Goal: Task Accomplishment & Management: Complete application form

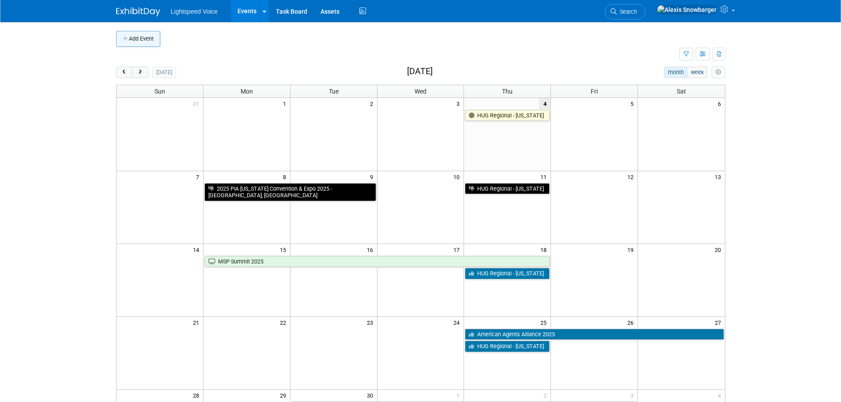
drag, startPoint x: 141, startPoint y: 37, endPoint x: 152, endPoint y: 47, distance: 15.0
click at [141, 37] on button "Add Event" at bounding box center [138, 39] width 44 height 16
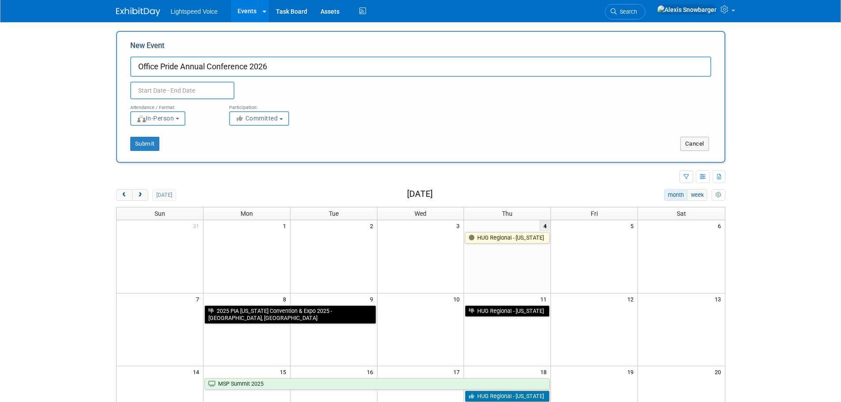
type input "Office Pride Annual Conference 2026"
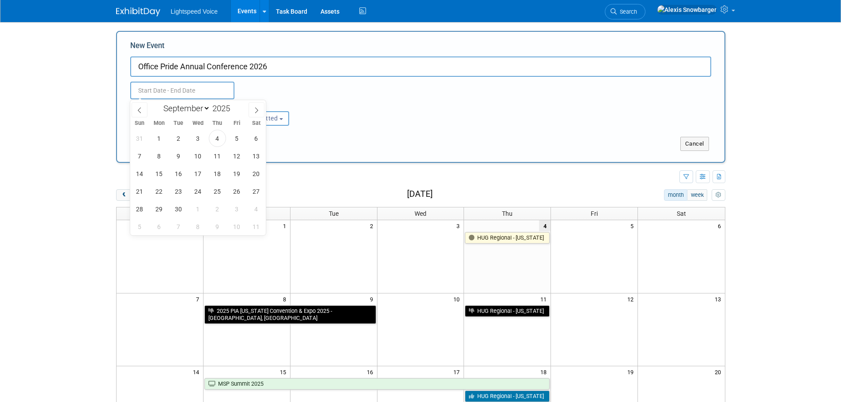
click at [150, 90] on input "text" at bounding box center [182, 91] width 104 height 18
click at [207, 108] on select "January February March April May June July August September October November De…" at bounding box center [184, 108] width 51 height 11
select select "1"
click at [159, 103] on select "January February March April May June July August September October November De…" at bounding box center [184, 108] width 51 height 11
click at [235, 105] on span at bounding box center [233, 105] width 6 height 5
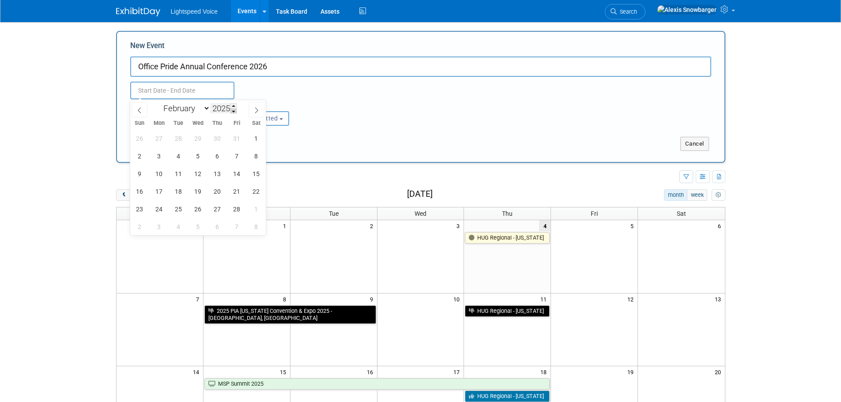
type input "2026"
click at [179, 157] on span "10" at bounding box center [178, 155] width 17 height 17
click at [221, 157] on span "12" at bounding box center [217, 155] width 17 height 17
type input "[DATE] to [DATE]"
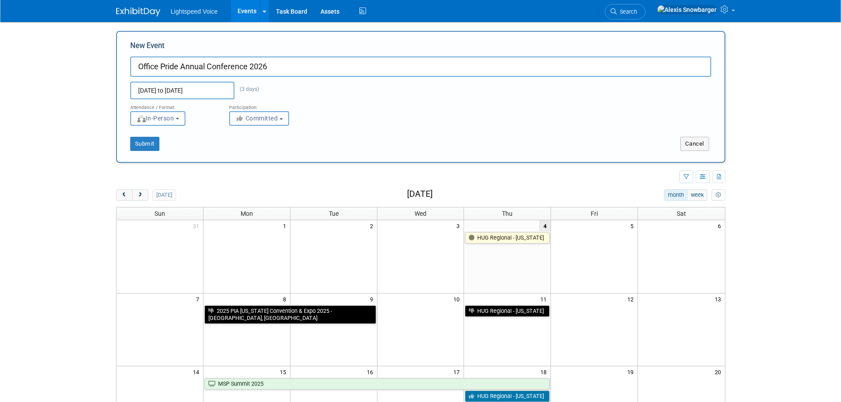
click at [265, 120] on span "Committed" at bounding box center [256, 118] width 43 height 7
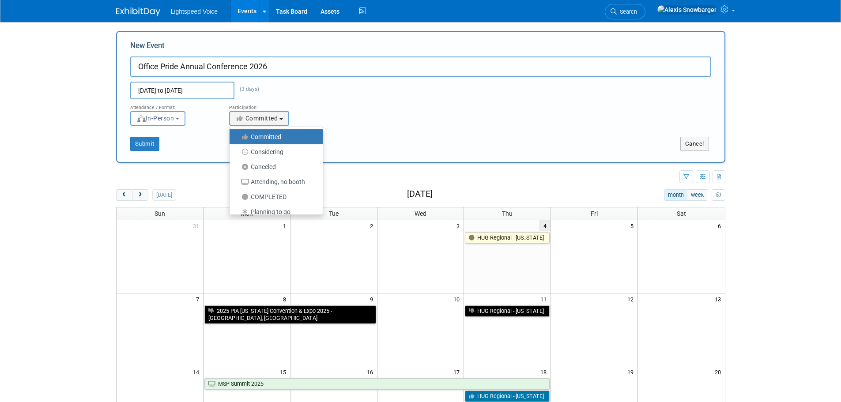
click at [210, 127] on div "Submit Cancel" at bounding box center [421, 138] width 594 height 25
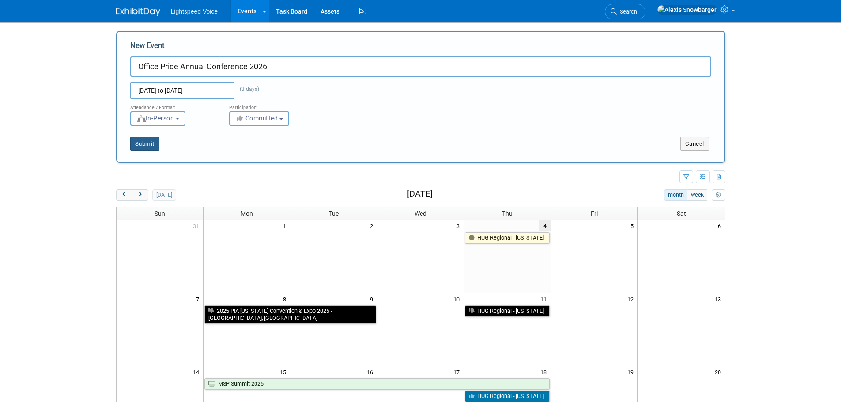
click at [138, 143] on button "Submit" at bounding box center [144, 144] width 29 height 14
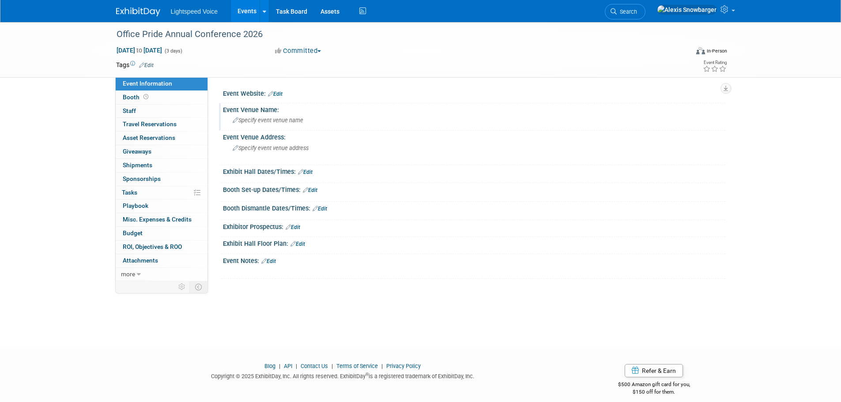
click at [266, 119] on span "Specify event venue name" at bounding box center [268, 120] width 71 height 7
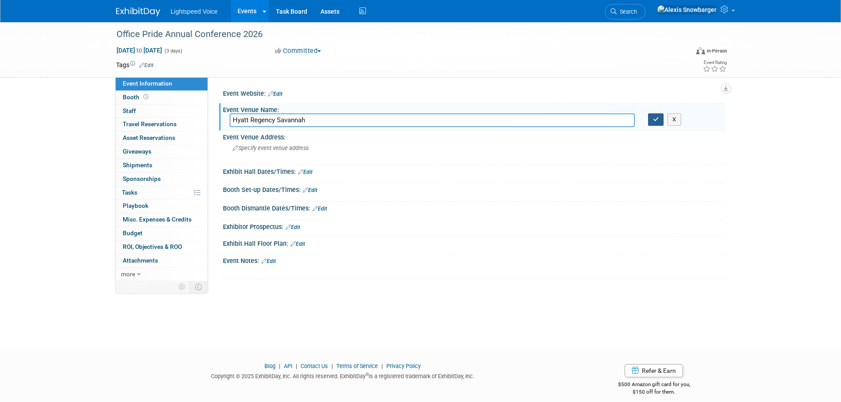
type input "Hyatt Regency Savannah"
click at [654, 117] on icon "button" at bounding box center [656, 120] width 6 height 6
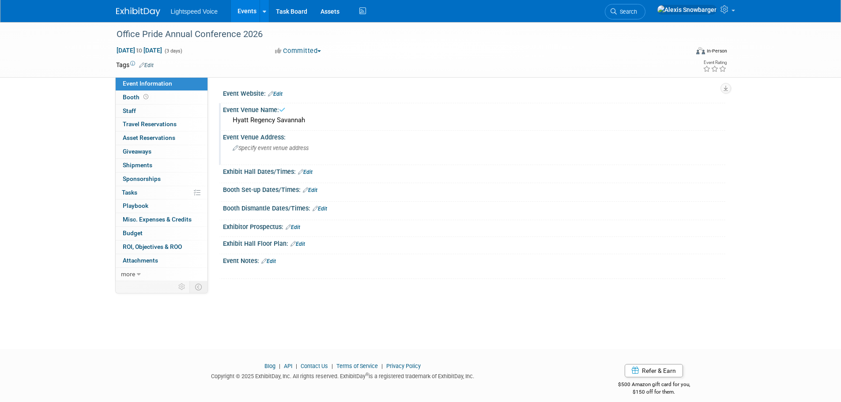
click at [277, 150] on span "Specify event venue address" at bounding box center [271, 148] width 76 height 7
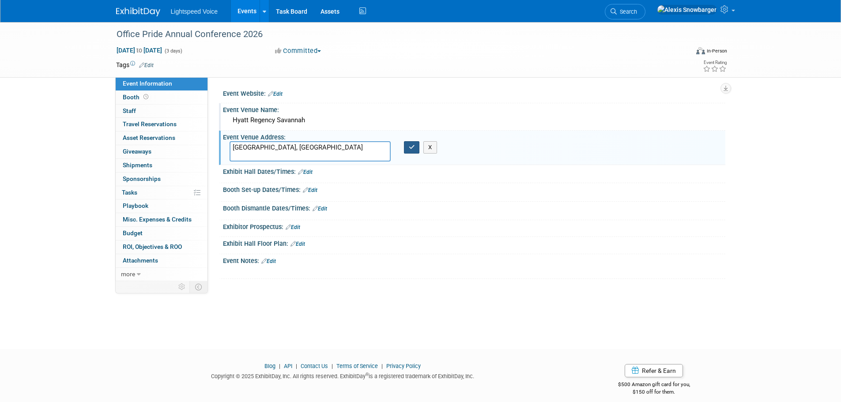
type textarea "[GEOGRAPHIC_DATA], [GEOGRAPHIC_DATA]"
click at [417, 147] on button "button" at bounding box center [412, 147] width 16 height 12
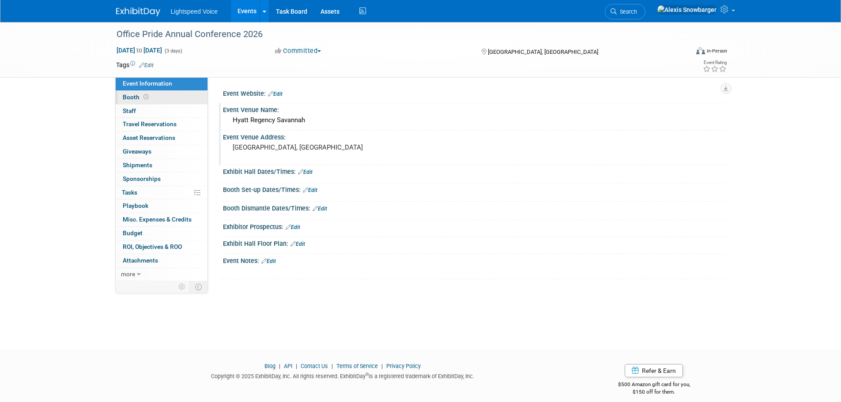
click at [142, 94] on span at bounding box center [146, 97] width 8 height 7
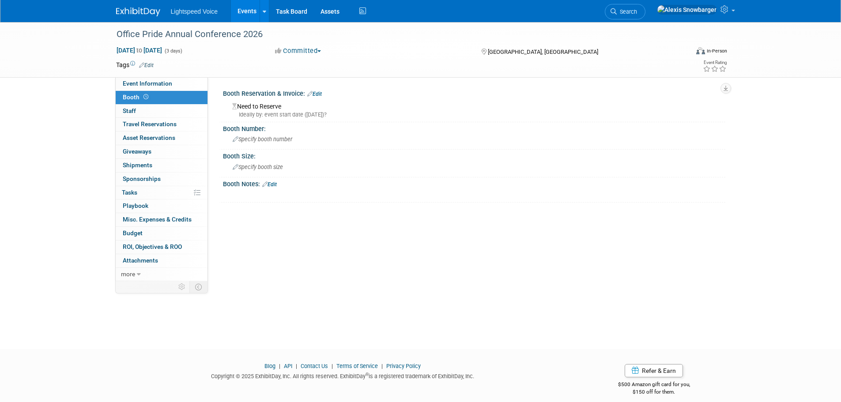
click at [321, 91] on link "Edit" at bounding box center [314, 94] width 15 height 6
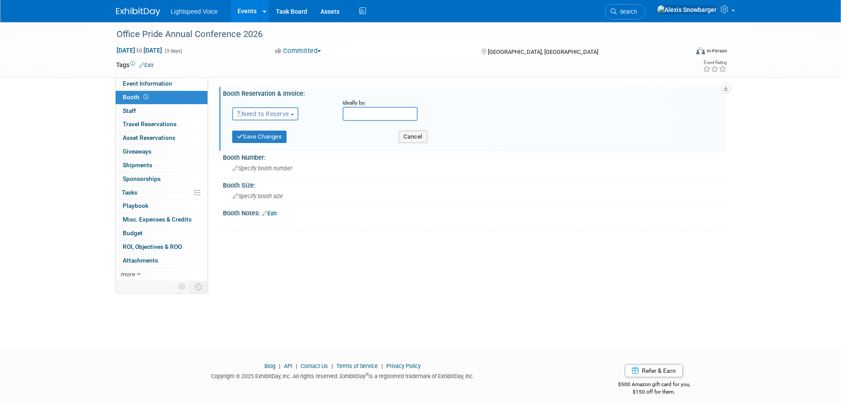
click at [273, 111] on span "Need to Reserve" at bounding box center [263, 113] width 53 height 7
click at [260, 140] on link "Reserved" at bounding box center [280, 141] width 94 height 12
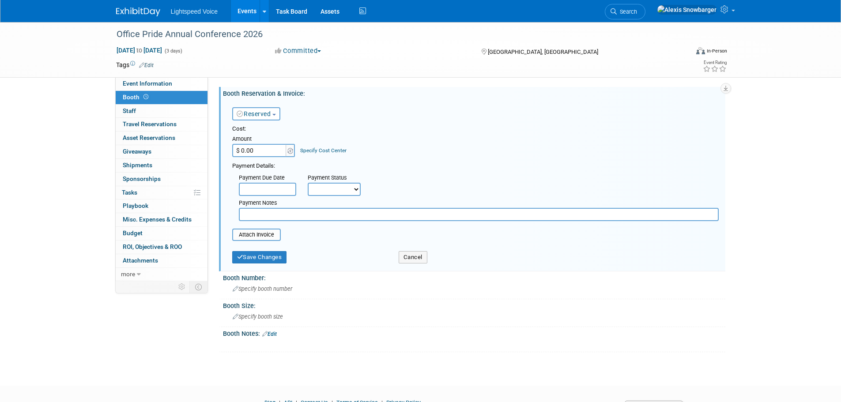
click at [255, 215] on input "text" at bounding box center [479, 214] width 480 height 13
type input "Silver Sponsor"
click at [259, 156] on input "$ 0.00" at bounding box center [259, 150] width 55 height 13
click at [259, 153] on input "$ 0.00" at bounding box center [259, 150] width 55 height 13
click at [259, 152] on input "$ 0.00" at bounding box center [259, 150] width 55 height 13
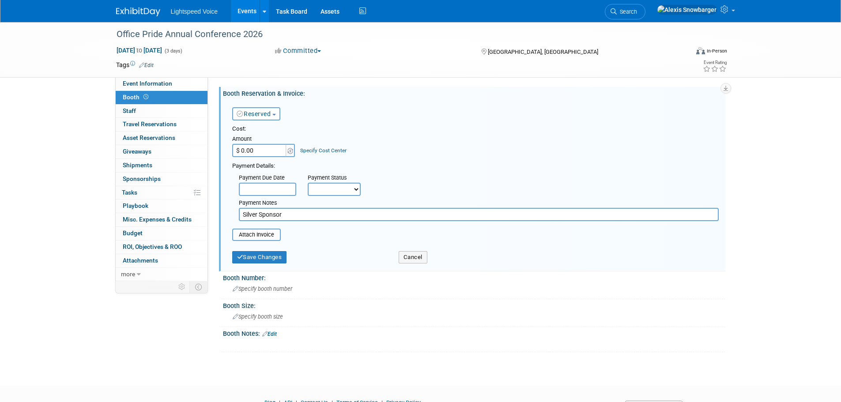
click at [259, 152] on input "$ 0.00" at bounding box center [259, 150] width 55 height 13
type input "$ 6,000.00"
click at [255, 260] on button "Save Changes" at bounding box center [259, 257] width 55 height 12
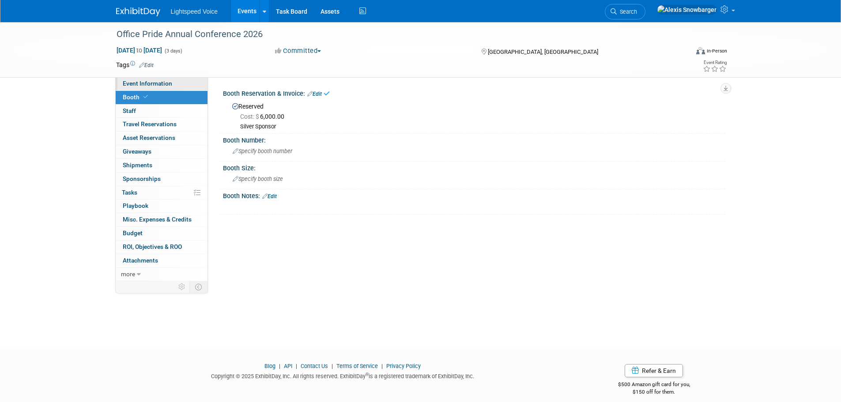
click at [163, 83] on span "Event Information" at bounding box center [147, 83] width 49 height 7
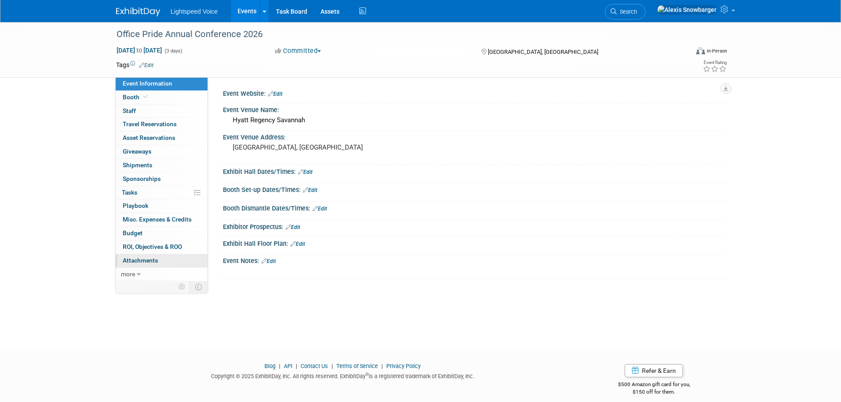
click at [140, 255] on link "0 Attachments 0" at bounding box center [162, 260] width 92 height 13
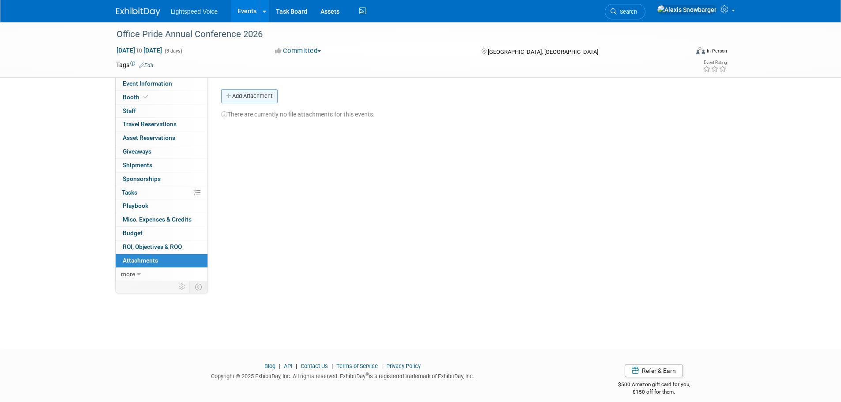
click at [264, 99] on button "Add Attachment" at bounding box center [249, 96] width 56 height 14
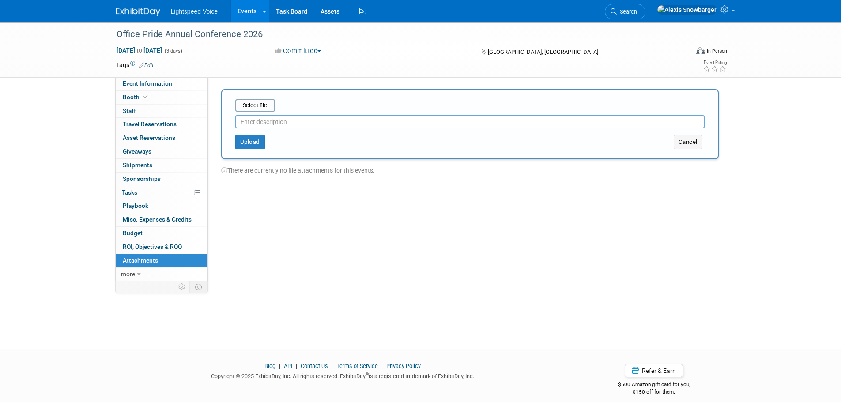
click at [258, 119] on input "text" at bounding box center [469, 121] width 469 height 13
type input "Vendor Packet"
click at [257, 105] on input "file" at bounding box center [221, 105] width 105 height 11
click at [245, 139] on button "Upload" at bounding box center [250, 139] width 30 height 14
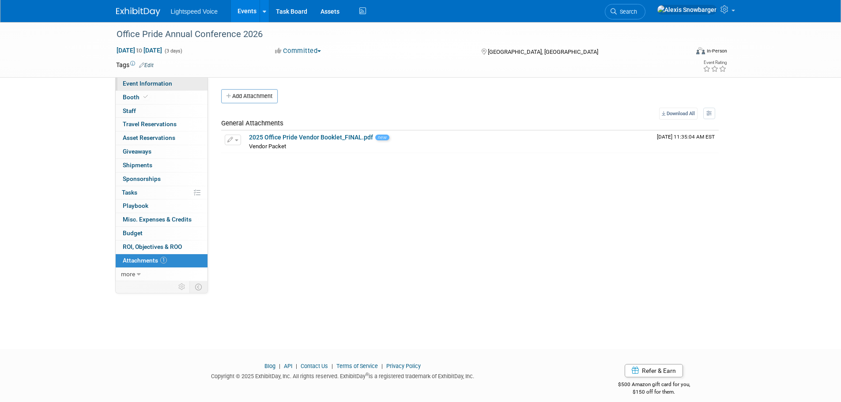
click at [151, 87] on span "Event Information" at bounding box center [147, 83] width 49 height 7
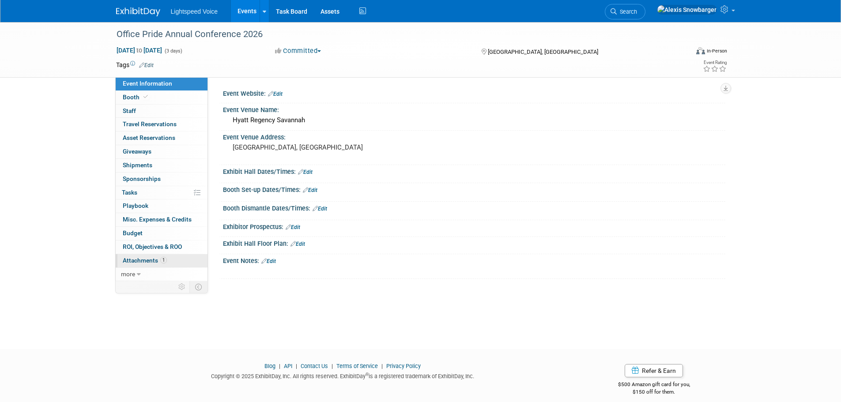
drag, startPoint x: 168, startPoint y: 260, endPoint x: 184, endPoint y: 239, distance: 25.8
click at [168, 260] on link "1 Attachments 1" at bounding box center [162, 260] width 92 height 13
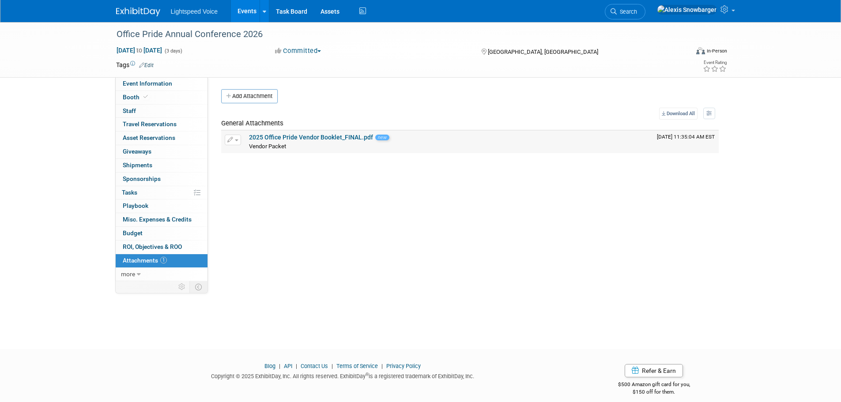
click at [266, 136] on link "2025 Office Pride Vendor Booklet_FINAL.pdf" at bounding box center [311, 137] width 124 height 7
click at [138, 120] on span "Travel Reservations 0" at bounding box center [150, 123] width 54 height 7
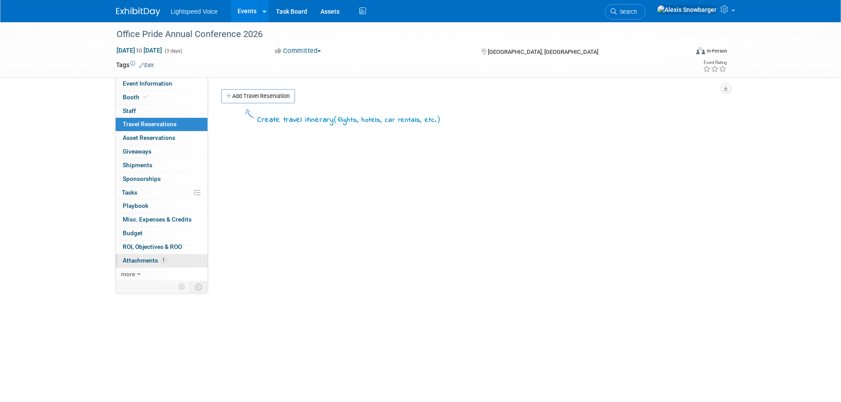
click at [153, 257] on span "Attachments 1" at bounding box center [145, 260] width 44 height 7
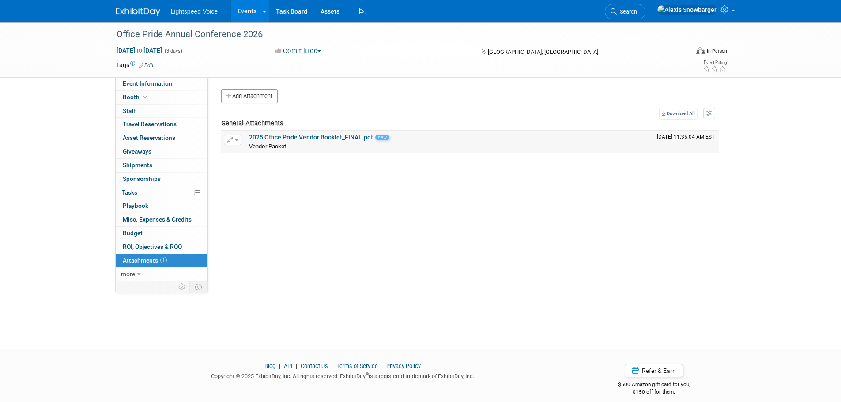
click at [263, 135] on link "2025 Office Pride Vendor Booklet_FINAL.pdf" at bounding box center [311, 137] width 124 height 7
click at [139, 121] on span "Travel Reservations 0" at bounding box center [150, 123] width 54 height 7
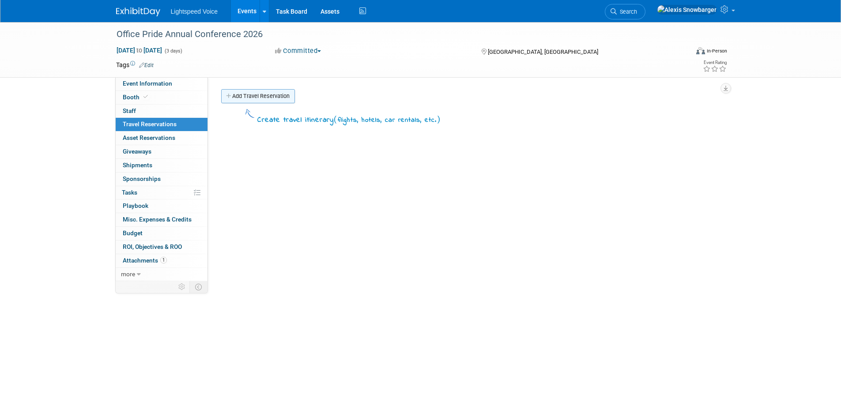
click at [252, 96] on link "Add Travel Reservation" at bounding box center [258, 96] width 74 height 14
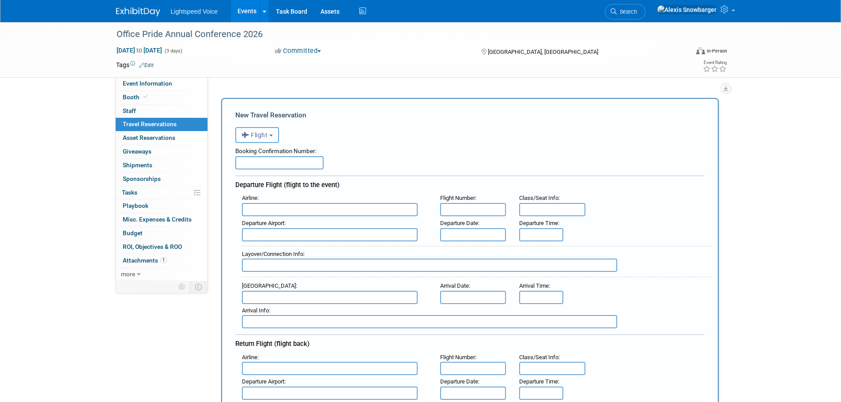
click at [255, 136] on span "Flight" at bounding box center [254, 135] width 26 height 7
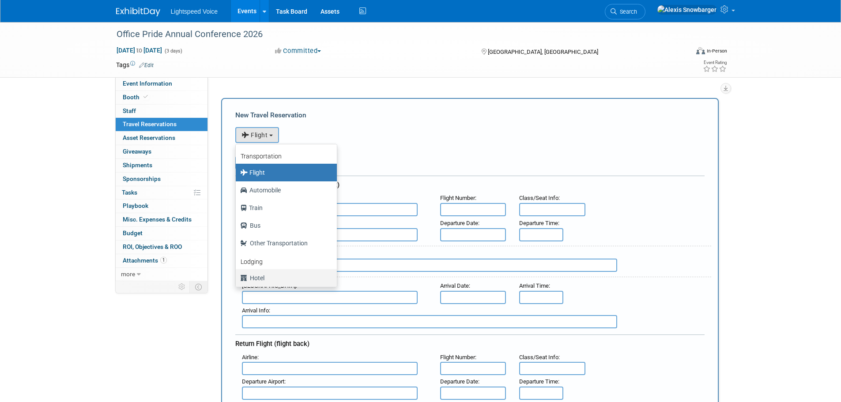
click at [259, 274] on label "Hotel" at bounding box center [284, 278] width 88 height 14
click at [237, 274] on input "Hotel" at bounding box center [234, 277] width 6 height 6
select select "6"
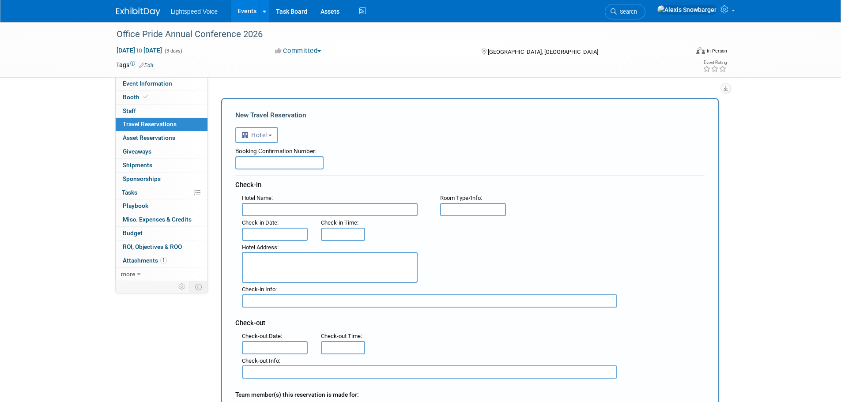
click at [272, 166] on input "text" at bounding box center [279, 162] width 88 height 13
click at [256, 160] on input "text" at bounding box center [279, 162] width 88 height 13
paste input "3009437"
type input "3009437"
click at [257, 206] on input "text" at bounding box center [330, 209] width 176 height 13
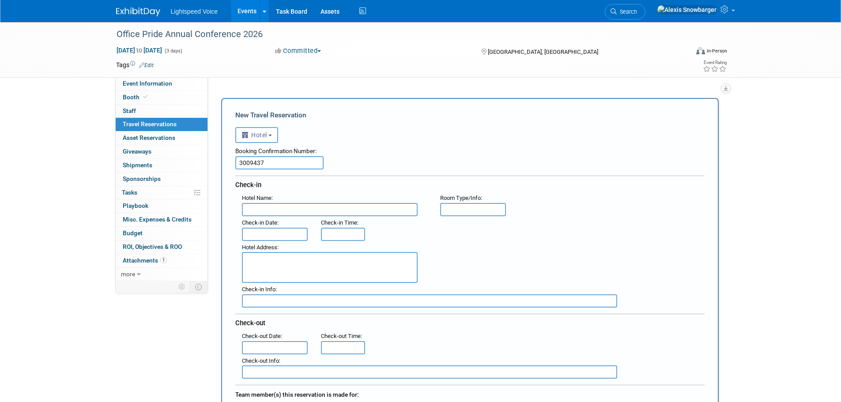
paste input "Hyatt Regency Savannah"
type input "Hyatt Regency Savannah"
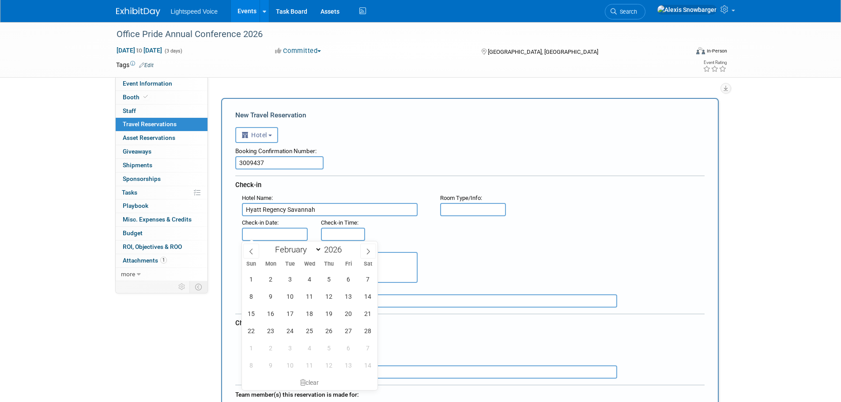
click at [271, 237] on input "text" at bounding box center [275, 234] width 66 height 13
click at [293, 302] on span "10" at bounding box center [290, 296] width 17 height 17
type input "[DATE]"
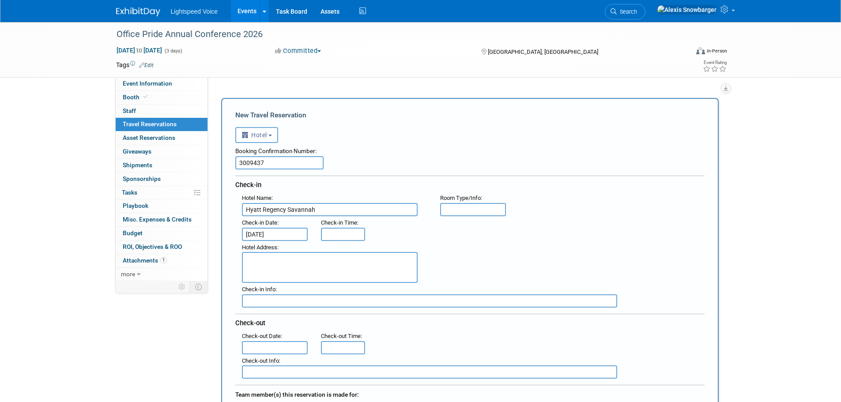
click at [264, 349] on input "text" at bounding box center [275, 347] width 66 height 13
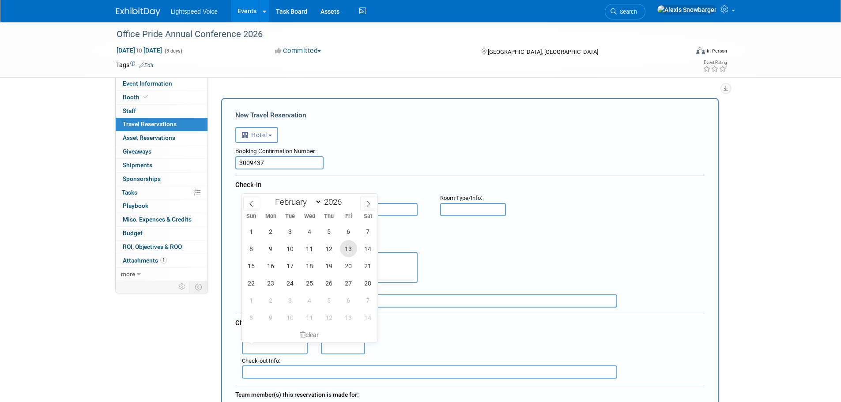
click at [345, 246] on span "13" at bounding box center [348, 248] width 17 height 17
type input "[DATE]"
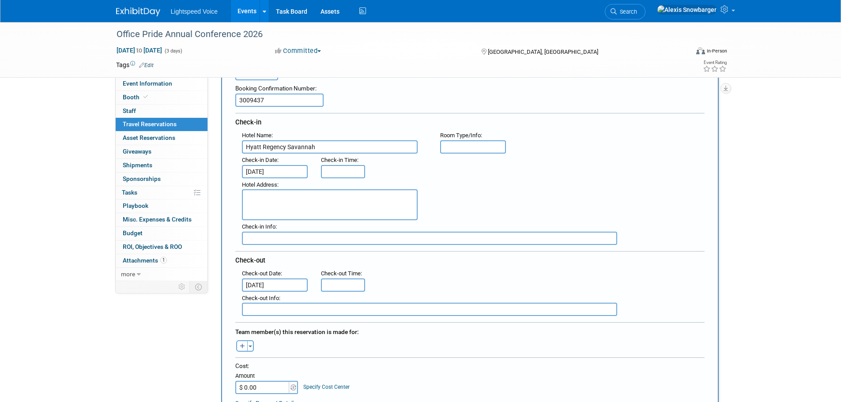
scroll to position [88, 0]
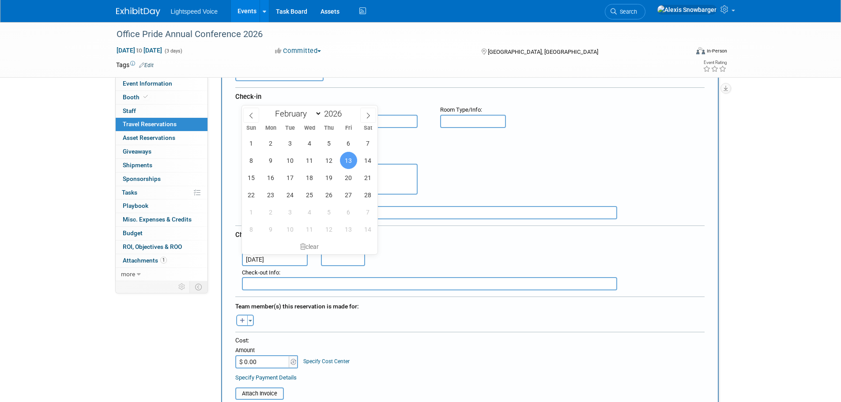
click at [263, 177] on div "1 2 3 4 5 6 7 8 9 10 11 12 13 14 15 16 17 18 19 20 21 22 23 24 25 26 27 28 1 2 …" at bounding box center [310, 186] width 136 height 103
drag, startPoint x: 507, startPoint y: 174, endPoint x: 502, endPoint y: 174, distance: 4.9
click at [504, 174] on div "Hotel Address :" at bounding box center [473, 174] width 476 height 42
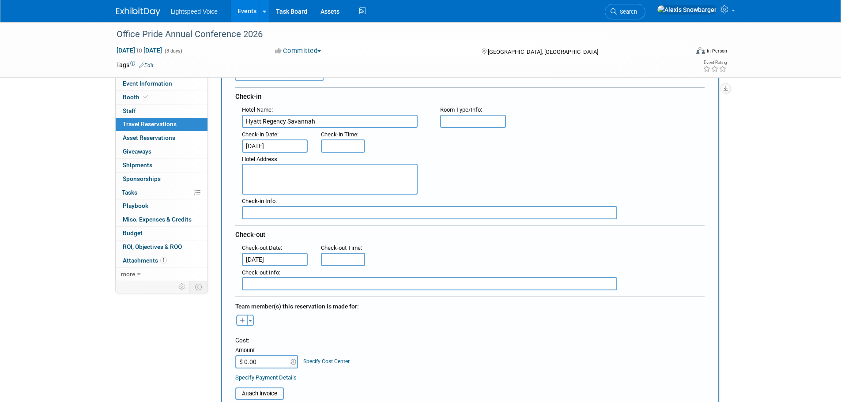
click at [304, 179] on textarea at bounding box center [330, 179] width 176 height 31
paste textarea "[STREET_ADDRESS][US_STATE]"
drag, startPoint x: 293, startPoint y: 186, endPoint x: 196, endPoint y: 187, distance: 96.7
click at [199, 187] on div "Event Information Event Info Booth Booth 0 Staff 0 Staff 0 Travel Reservations …" at bounding box center [420, 380] width 622 height 893
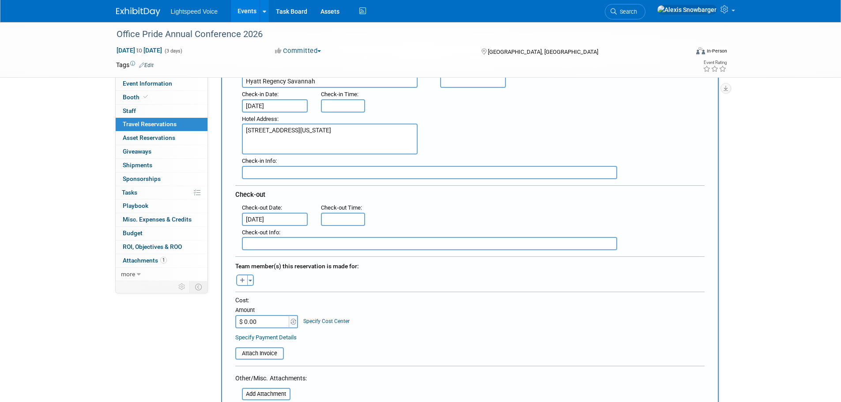
scroll to position [177, 0]
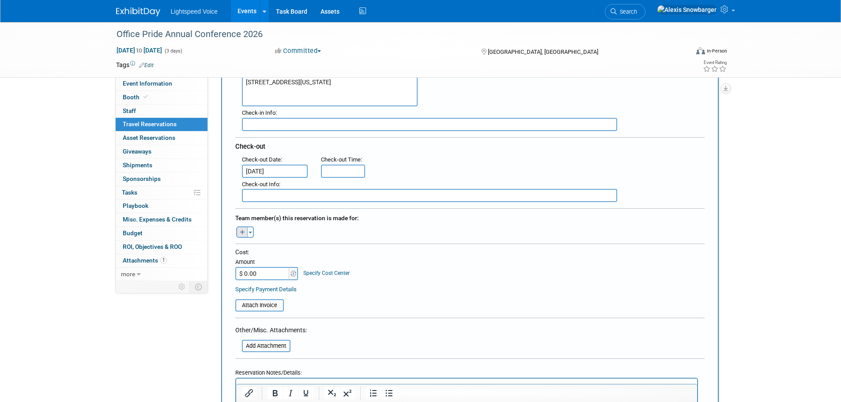
type textarea "[STREET_ADDRESS][US_STATE]"
click at [241, 233] on icon "button" at bounding box center [242, 233] width 5 height 6
select select
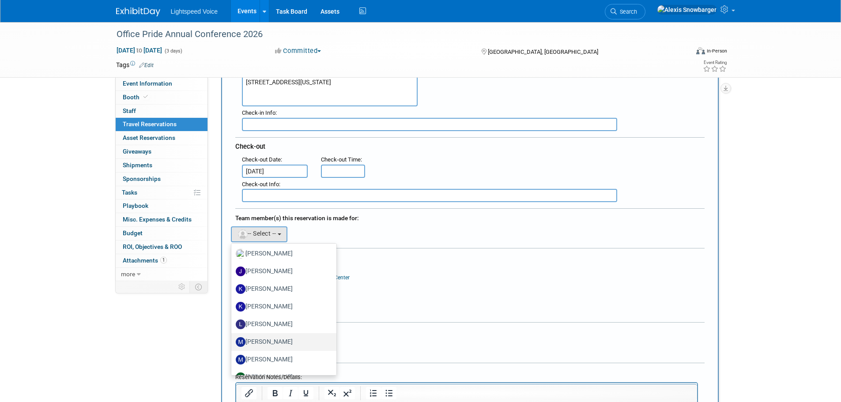
scroll to position [122, 0]
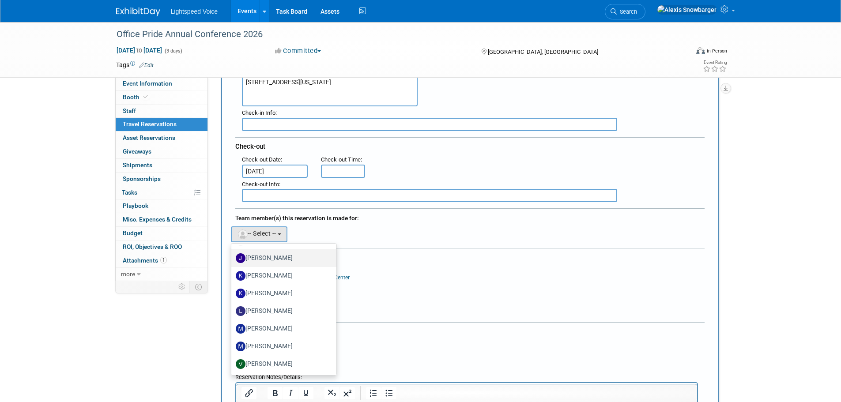
click at [265, 255] on label "[PERSON_NAME]" at bounding box center [282, 258] width 92 height 14
click at [233, 255] on input "[PERSON_NAME]" at bounding box center [230, 257] width 6 height 6
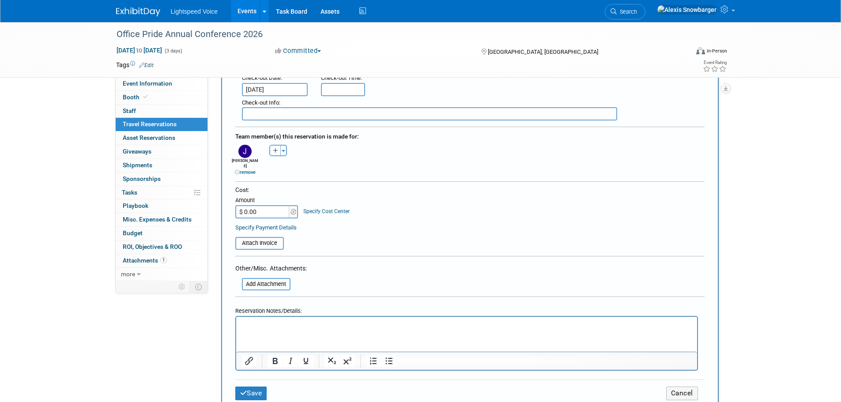
scroll to position [353, 0]
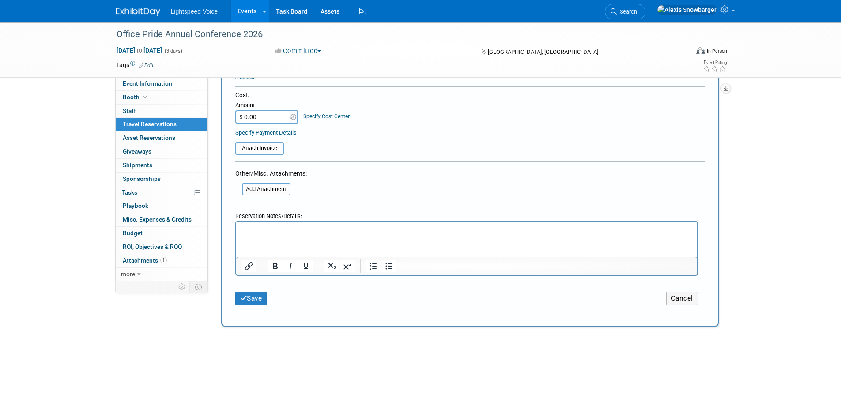
drag, startPoint x: 267, startPoint y: 212, endPoint x: 25, endPoint y: 14, distance: 312.4
click at [267, 212] on div "Reservation Notes/Details:" at bounding box center [466, 214] width 463 height 13
click at [260, 235] on html at bounding box center [466, 228] width 461 height 13
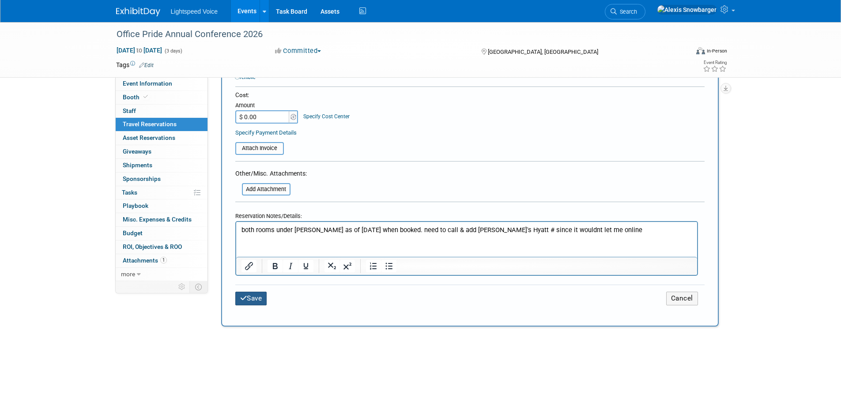
click at [249, 292] on button "Save" at bounding box center [251, 299] width 32 height 14
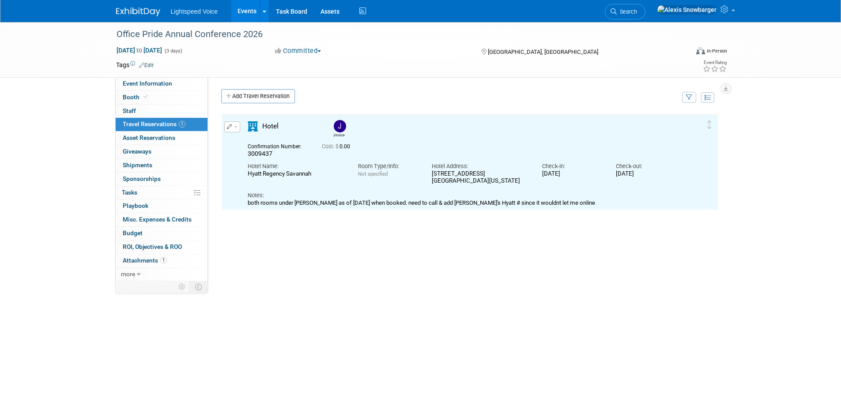
scroll to position [0, 0]
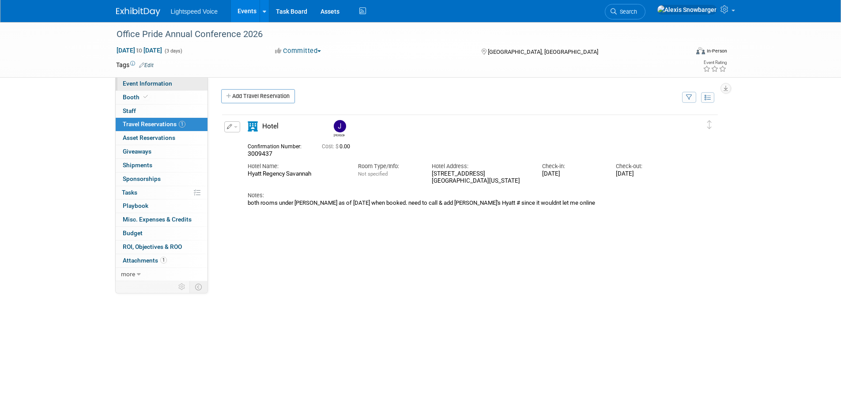
click at [163, 82] on span "Event Information" at bounding box center [147, 83] width 49 height 7
